Goal: Find specific page/section: Find specific page/section

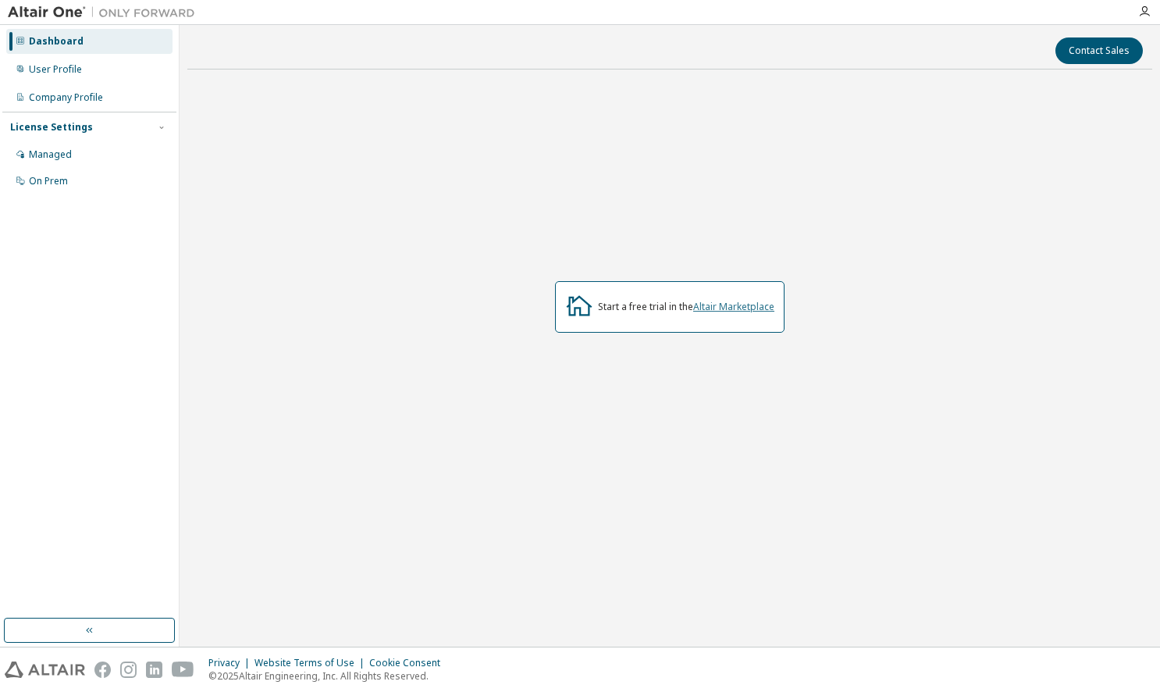
click at [731, 300] on link "Altair Marketplace" at bounding box center [733, 306] width 81 height 13
